Goal: Transaction & Acquisition: Purchase product/service

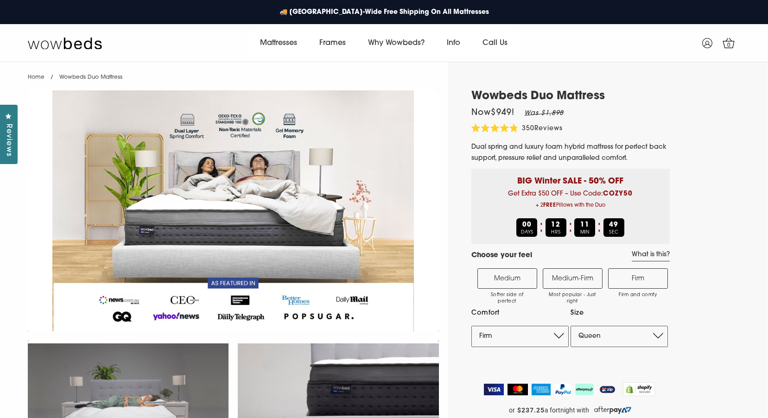
select select "Firm"
select select "Queen"
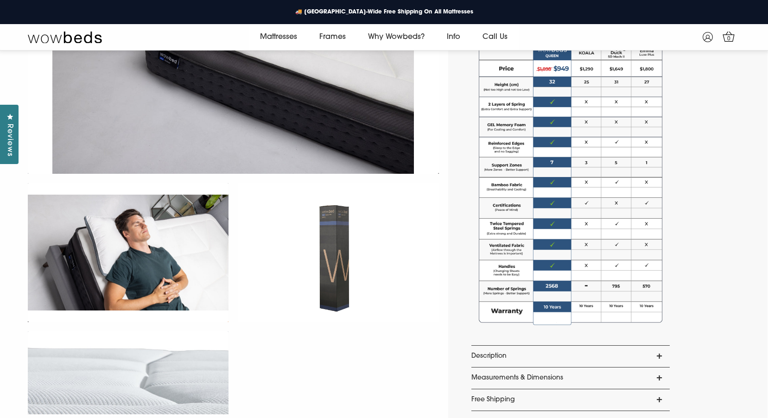
click at [13, 141] on span "Reviews" at bounding box center [9, 140] width 12 height 33
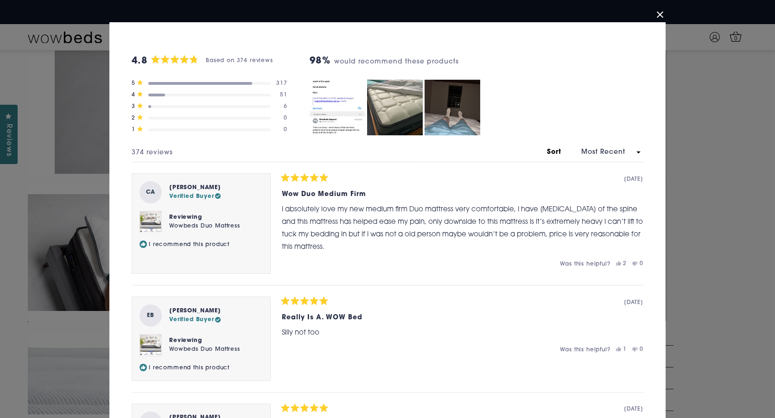
click at [656, 17] on button "Close Dialog" at bounding box center [659, 14] width 15 height 15
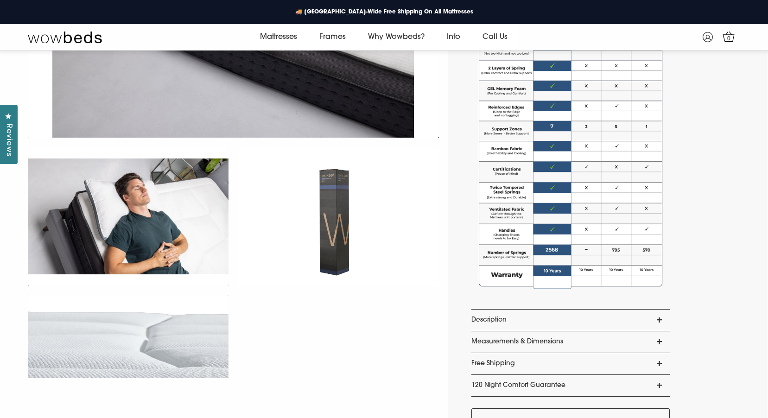
scroll to position [638, 0]
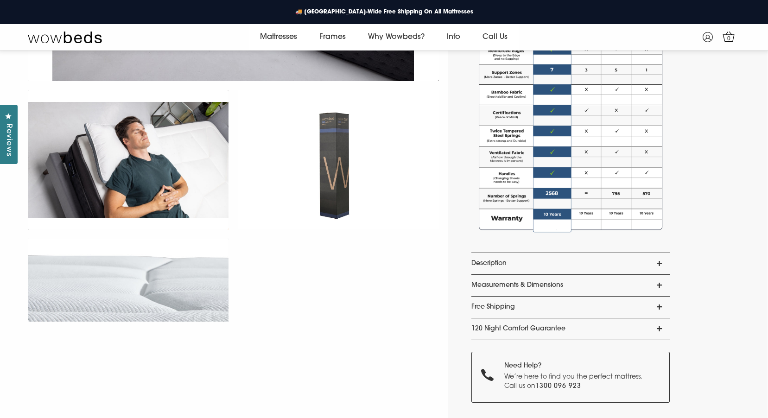
click at [488, 279] on link "Measurements & Dimensions" at bounding box center [570, 285] width 198 height 21
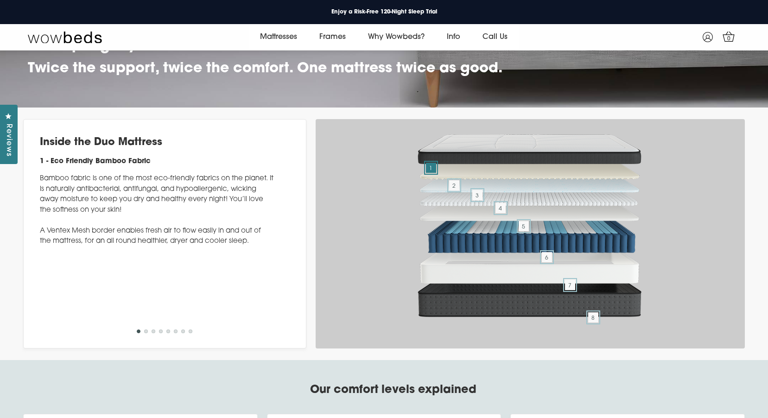
scroll to position [3604, 0]
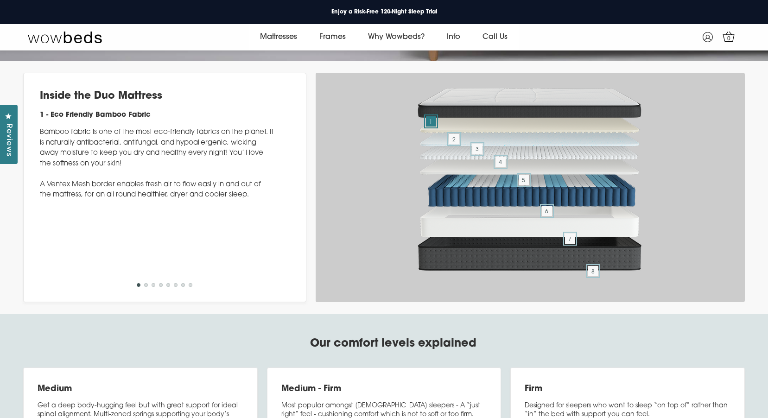
click at [145, 287] on button "2" at bounding box center [146, 285] width 4 height 4
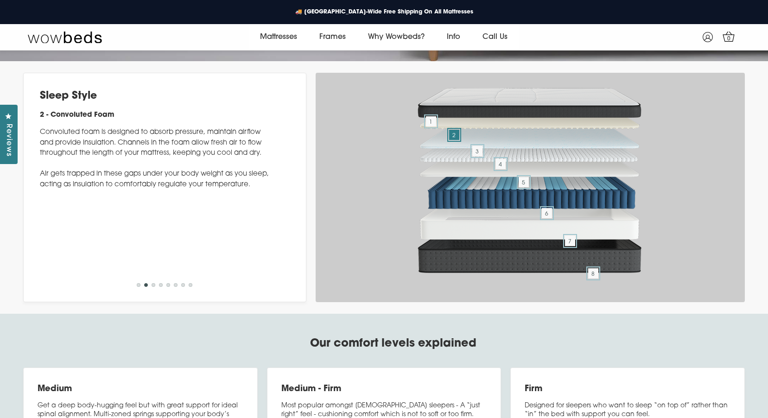
click at [152, 287] on button "3" at bounding box center [154, 285] width 4 height 4
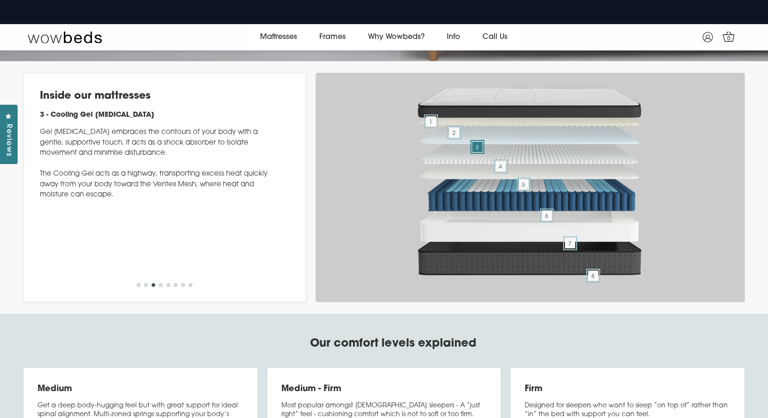
click at [161, 287] on button "4" at bounding box center [161, 285] width 4 height 4
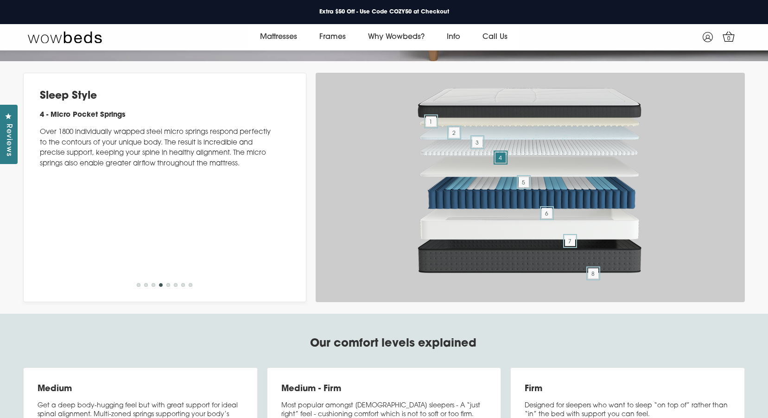
click at [167, 287] on button "5" at bounding box center [168, 285] width 4 height 4
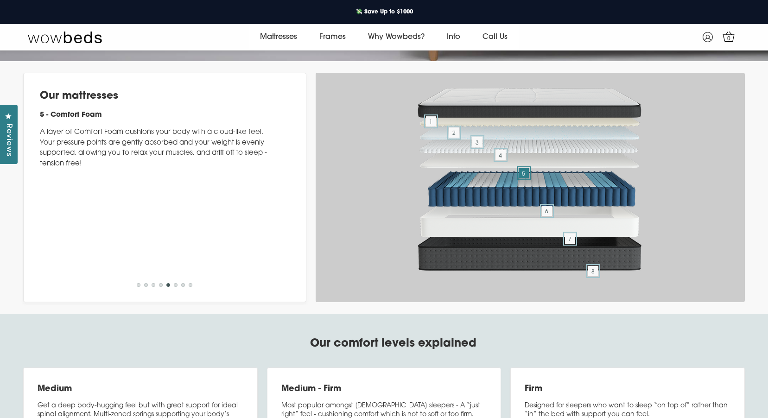
click at [175, 287] on button "6" at bounding box center [176, 285] width 4 height 4
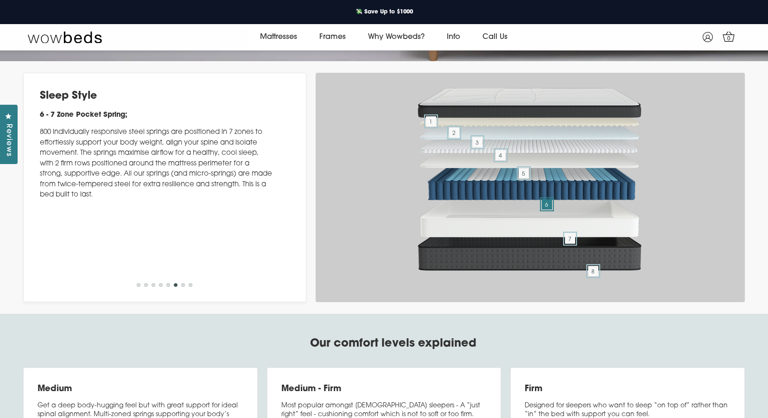
click at [184, 287] on button "7" at bounding box center [183, 285] width 4 height 4
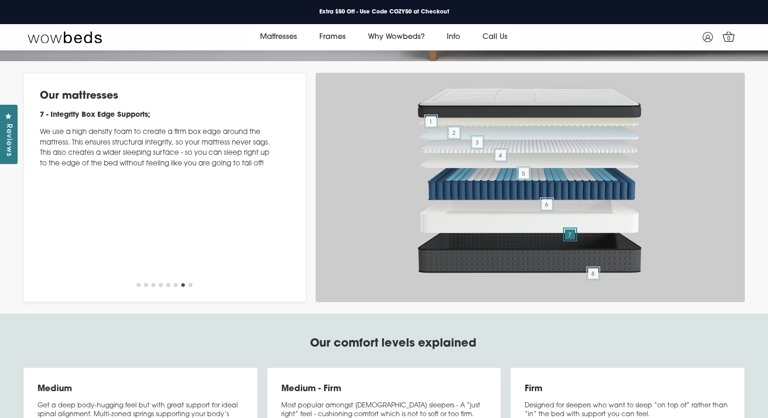
click at [190, 287] on button "8" at bounding box center [191, 285] width 4 height 4
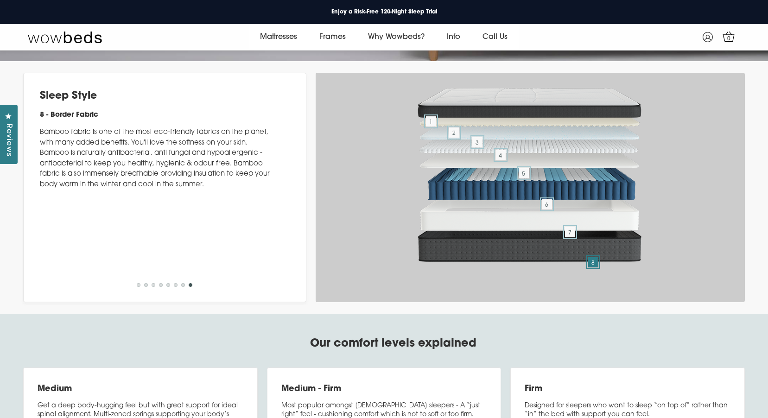
click at [139, 287] on button "1" at bounding box center [139, 285] width 4 height 4
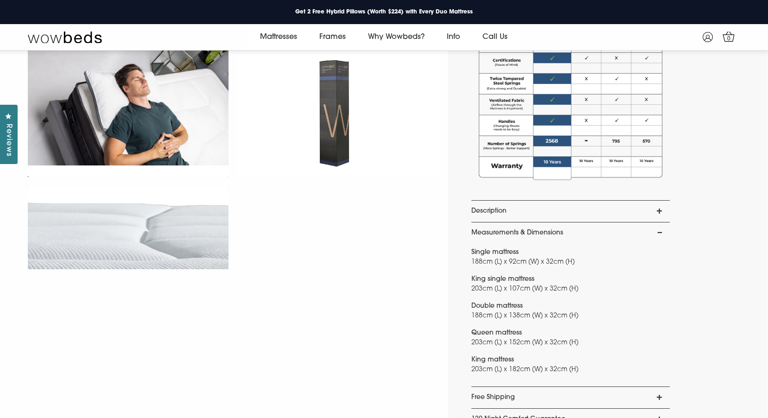
scroll to position [730, 0]
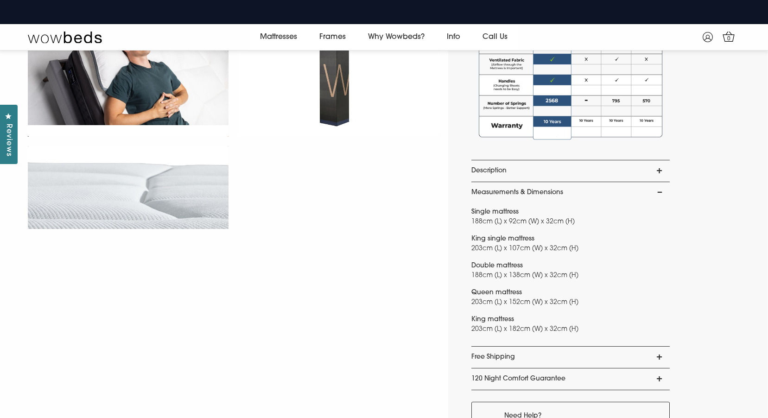
click at [481, 173] on link "Description" at bounding box center [570, 170] width 198 height 21
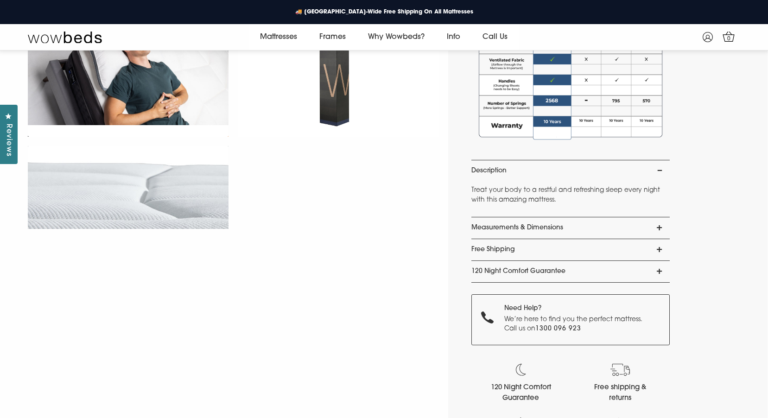
click at [480, 228] on link "Measurements & Dimensions" at bounding box center [570, 227] width 198 height 21
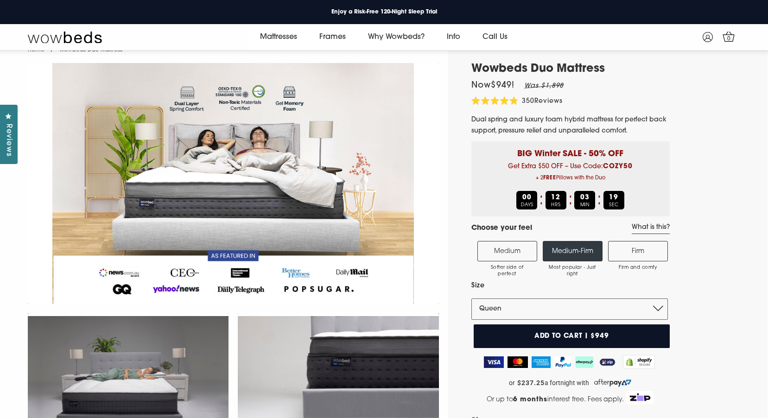
scroll to position [0, 0]
